Goal: Information Seeking & Learning: Learn about a topic

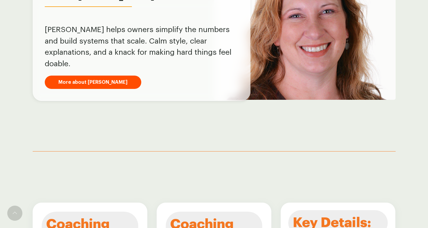
scroll to position [515, 0]
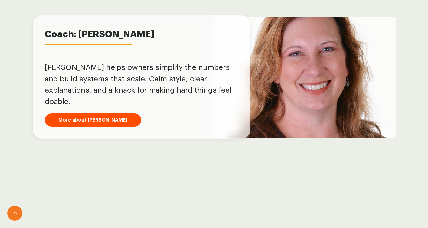
click at [13, 214] on icon at bounding box center [15, 213] width 4 height 5
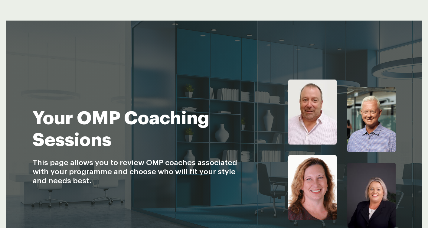
scroll to position [0, 0]
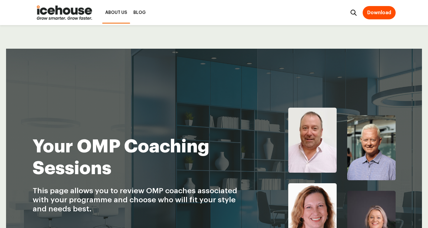
click at [119, 12] on link "About Us" at bounding box center [116, 12] width 28 height 21
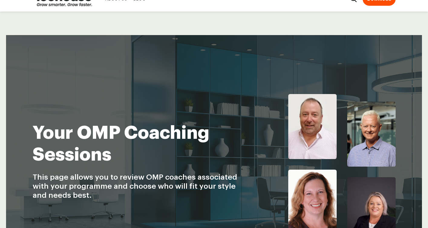
scroll to position [16, 0]
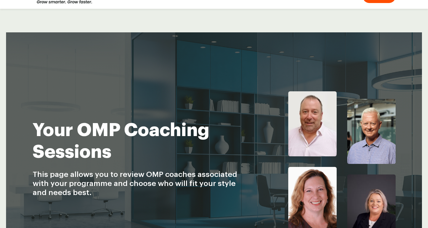
click at [361, 114] on img at bounding box center [371, 131] width 48 height 65
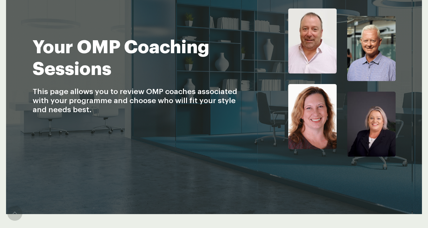
scroll to position [99, 0]
click at [367, 117] on img at bounding box center [371, 124] width 48 height 65
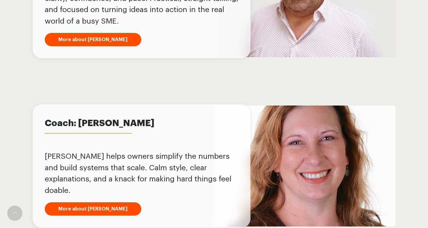
scroll to position [426, 0]
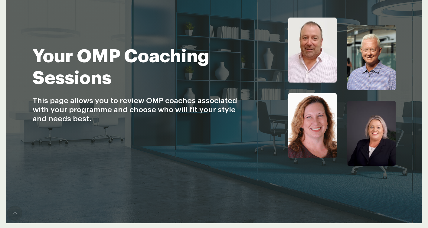
scroll to position [99, 0]
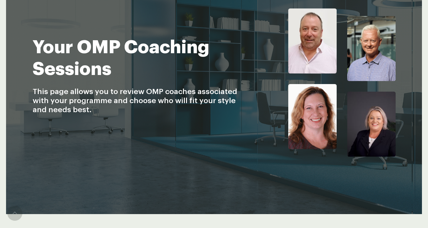
click at [360, 54] on img at bounding box center [371, 48] width 48 height 65
click at [360, 106] on img at bounding box center [371, 124] width 48 height 65
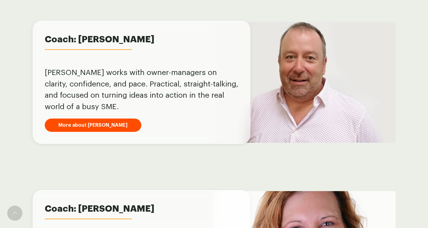
scroll to position [341, 0]
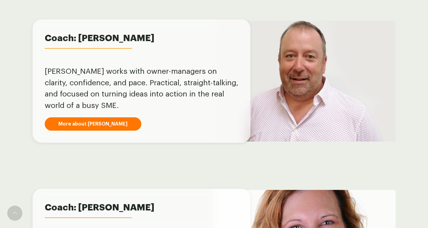
click at [87, 122] on link "More about [PERSON_NAME]" at bounding box center [93, 123] width 96 height 13
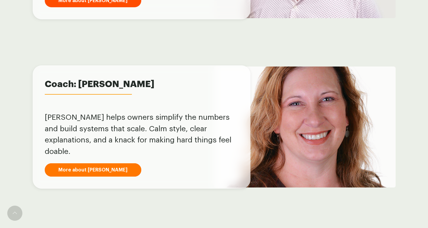
click at [92, 163] on link "More about [PERSON_NAME]" at bounding box center [93, 169] width 96 height 13
